Goal: Book appointment/travel/reservation

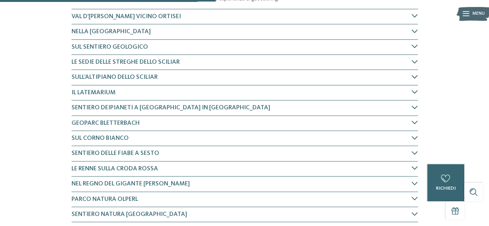
scroll to position [348, 0]
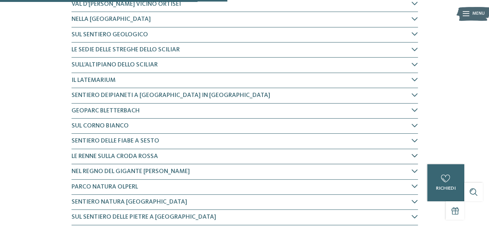
click at [211, 149] on div "Le renne sulla Croda Rossa" at bounding box center [244, 156] width 346 height 15
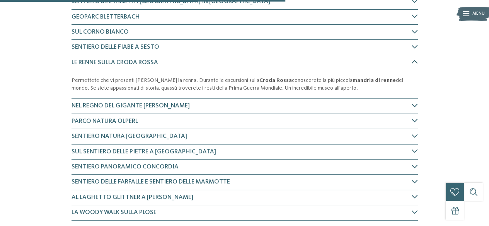
scroll to position [453, 0]
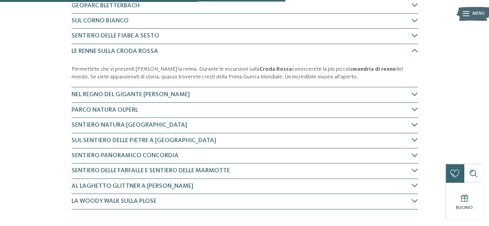
click at [199, 125] on h4 "Sentiero Natura [GEOGRAPHIC_DATA]" at bounding box center [241, 125] width 340 height 8
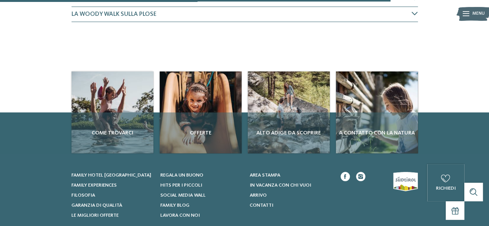
scroll to position [680, 0]
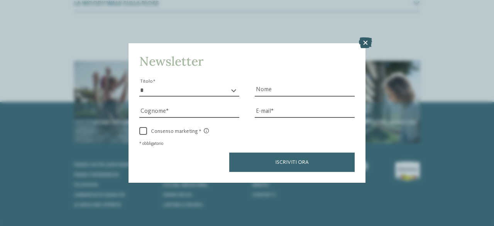
click at [363, 44] on icon at bounding box center [365, 42] width 13 height 11
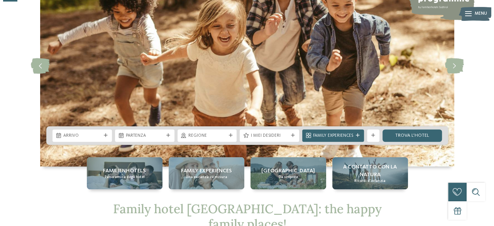
scroll to position [77, 0]
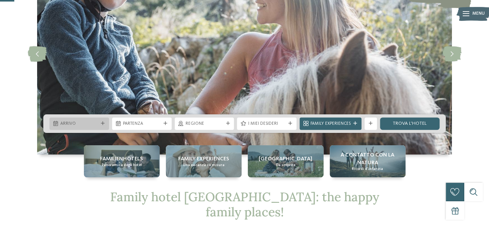
click at [103, 121] on div "Arrivo" at bounding box center [78, 123] width 59 height 12
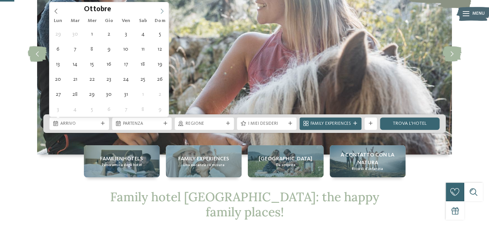
click at [163, 12] on icon at bounding box center [161, 10] width 5 height 5
type div "27.12.2025"
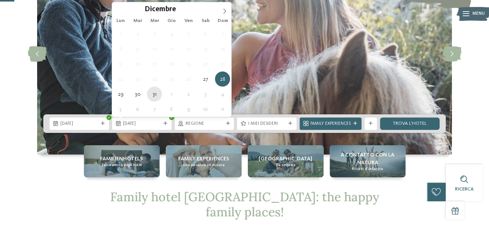
type div "31.12.2025"
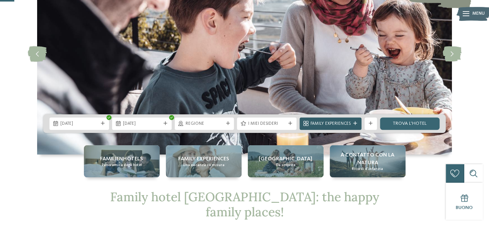
click at [353, 123] on icon at bounding box center [355, 124] width 4 height 4
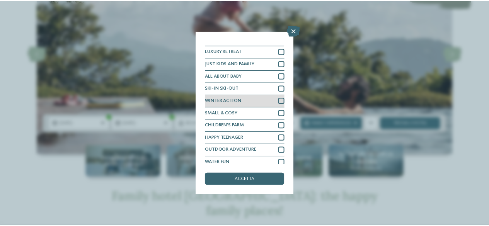
scroll to position [9, 0]
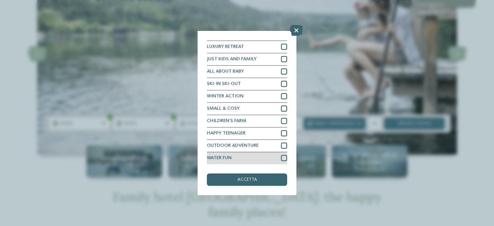
click at [281, 157] on div at bounding box center [284, 158] width 6 height 6
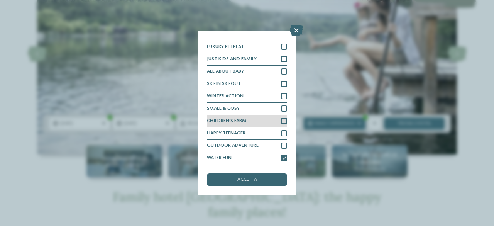
click at [281, 120] on div at bounding box center [284, 121] width 6 height 6
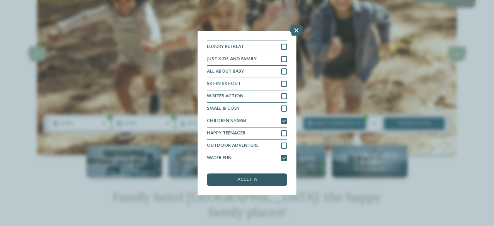
click at [269, 178] on div "accetta" at bounding box center [247, 179] width 80 height 12
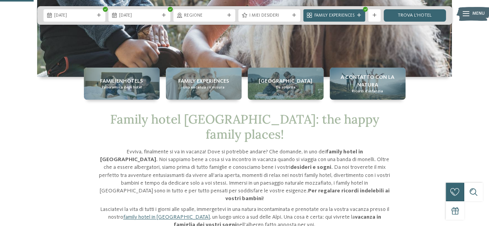
scroll to position [193, 0]
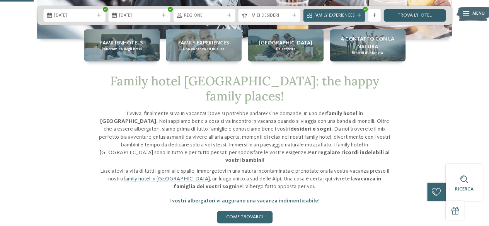
click at [419, 11] on link "trova l’hotel" at bounding box center [414, 15] width 62 height 12
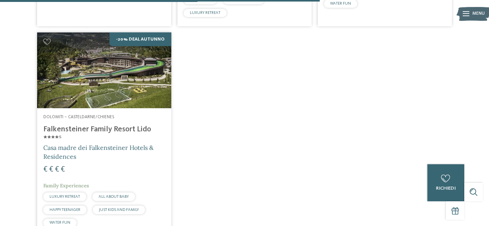
scroll to position [809, 0]
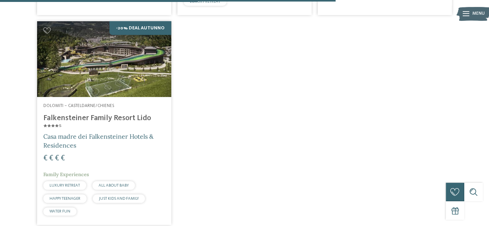
click at [76, 118] on h4 "Falkensteiner Family Resort Lido ****ˢ" at bounding box center [104, 123] width 122 height 19
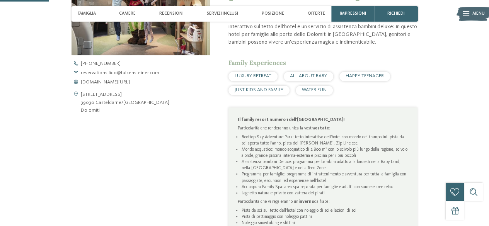
scroll to position [270, 0]
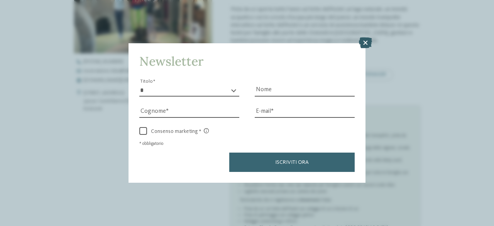
click at [367, 44] on icon at bounding box center [365, 42] width 13 height 11
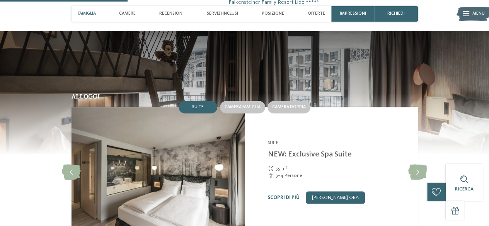
scroll to position [657, 0]
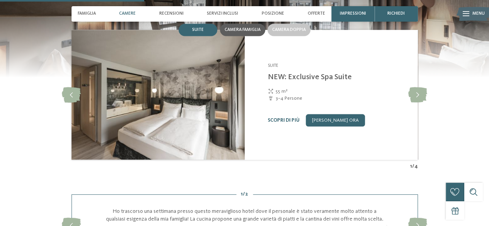
click at [253, 36] on div "Camera famiglia" at bounding box center [242, 30] width 45 height 12
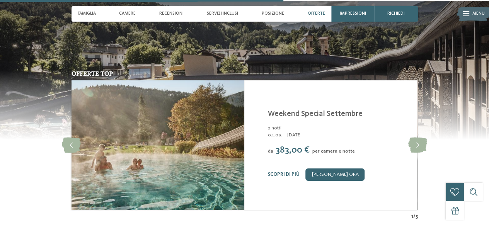
scroll to position [1313, 0]
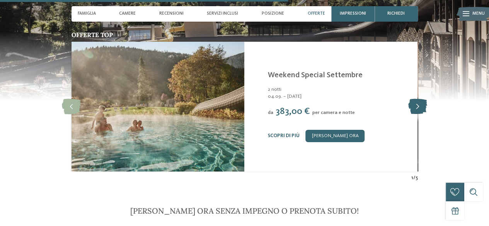
click at [422, 114] on icon at bounding box center [417, 106] width 19 height 15
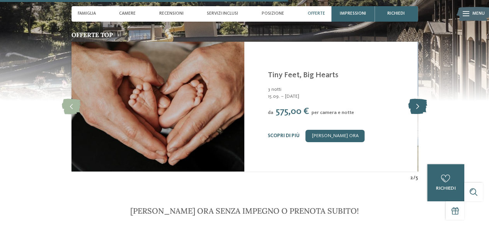
click at [422, 114] on icon at bounding box center [417, 106] width 19 height 15
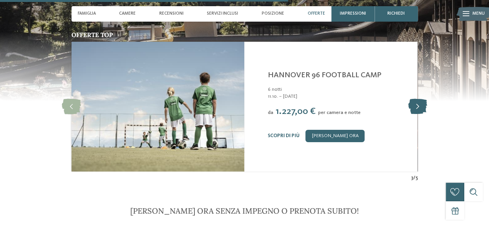
click at [422, 114] on icon at bounding box center [417, 106] width 19 height 15
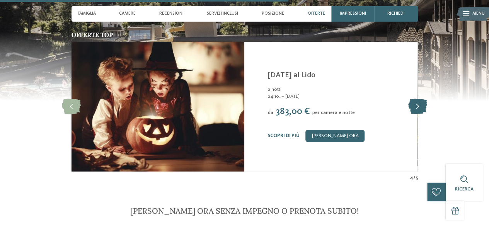
click at [422, 114] on icon at bounding box center [417, 106] width 19 height 15
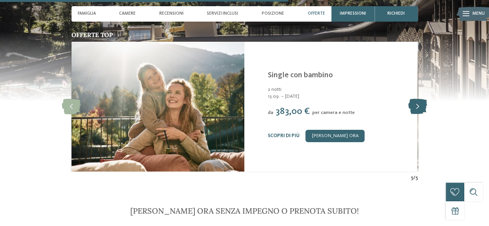
click at [422, 114] on icon at bounding box center [417, 106] width 19 height 15
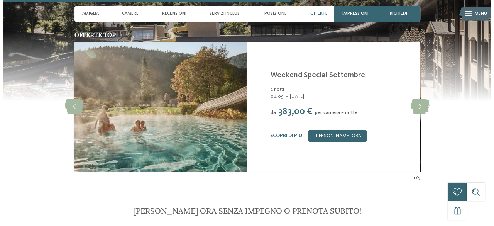
scroll to position [1352, 0]
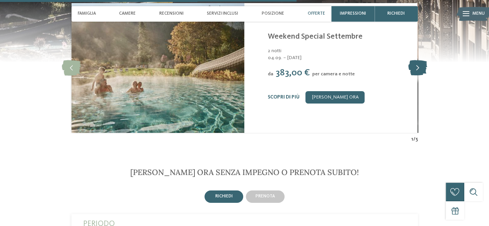
click at [413, 76] on icon at bounding box center [417, 67] width 19 height 15
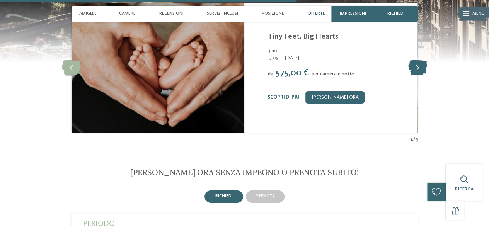
click at [413, 76] on icon at bounding box center [417, 67] width 19 height 15
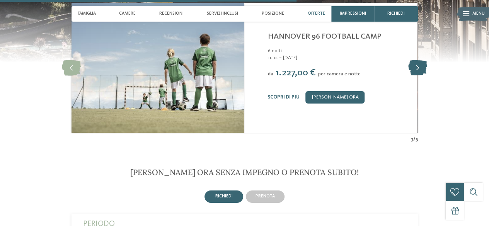
click at [413, 76] on icon at bounding box center [417, 67] width 19 height 15
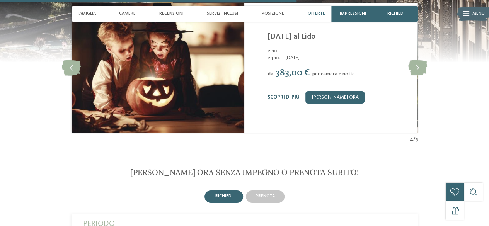
click at [293, 100] on link "Scopri di più" at bounding box center [283, 97] width 32 height 5
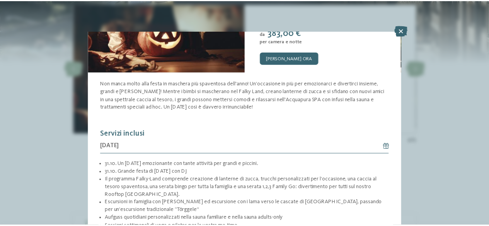
scroll to position [116, 0]
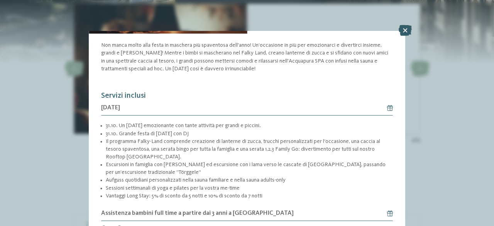
click at [400, 32] on icon at bounding box center [405, 30] width 13 height 11
